Goal: Find specific page/section: Find specific page/section

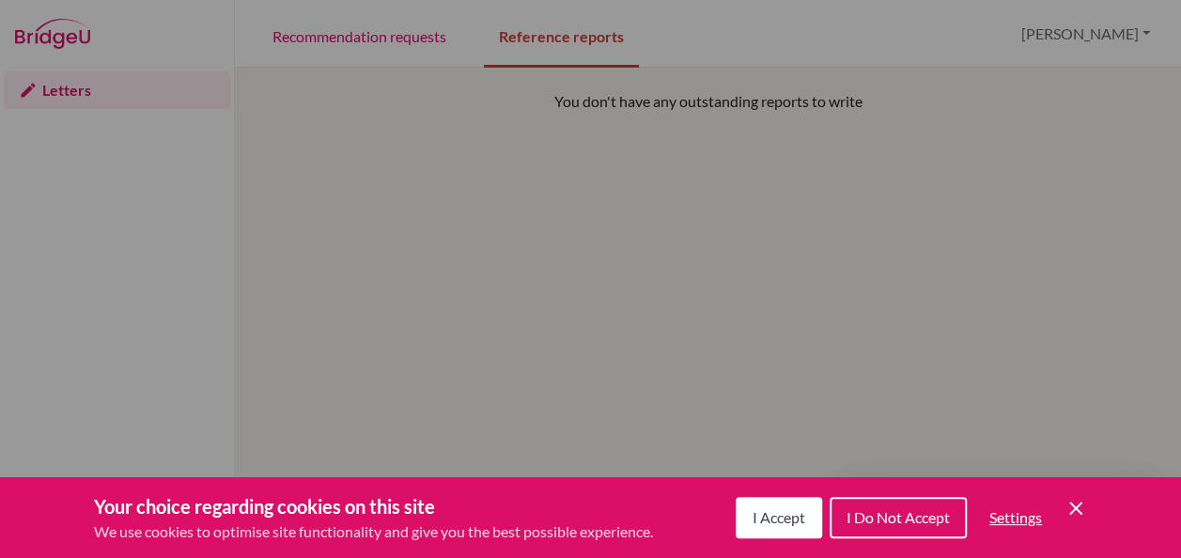
click at [774, 505] on button "I Accept" at bounding box center [779, 517] width 86 height 41
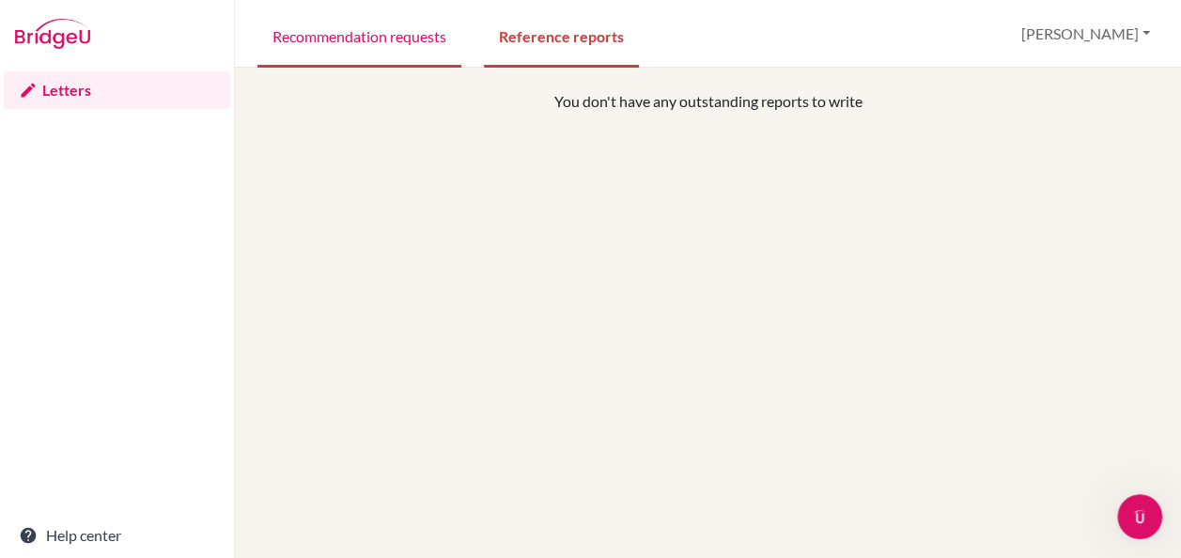
click at [395, 45] on link "Recommendation requests" at bounding box center [359, 35] width 204 height 65
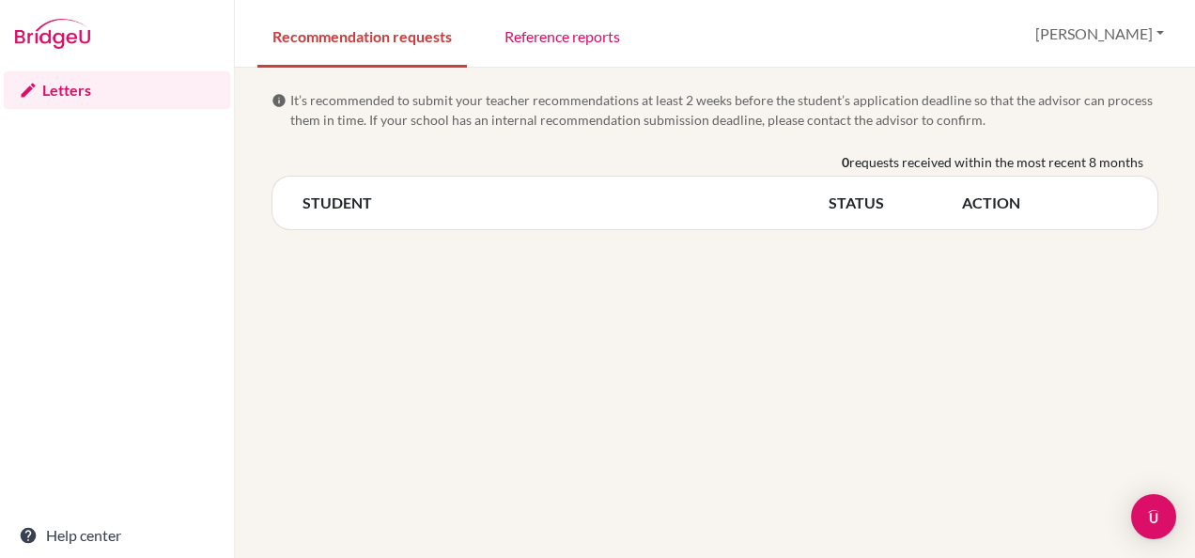
click at [133, 87] on link "Letters" at bounding box center [117, 90] width 226 height 38
